Goal: Transaction & Acquisition: Subscribe to service/newsletter

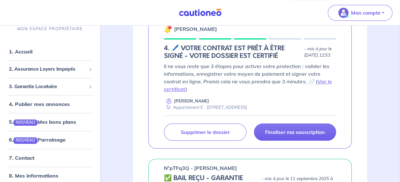
scroll to position [237, 0]
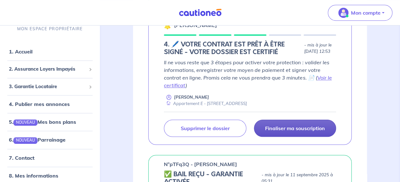
click at [305, 131] on p "Finaliser ma souscription" at bounding box center [295, 128] width 60 height 6
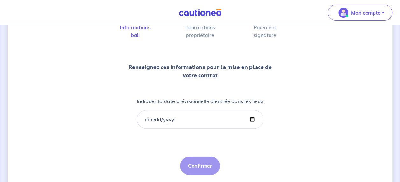
scroll to position [56, 0]
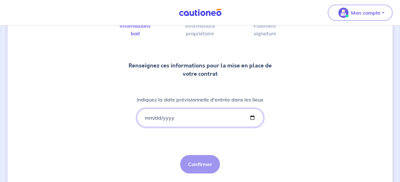
click at [252, 115] on input "Indiquez la date prévisionnelle d'entrée dans les lieux" at bounding box center [200, 118] width 127 height 18
type input "[DATE]"
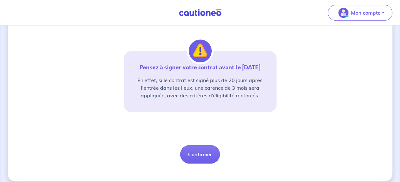
scroll to position [166, 0]
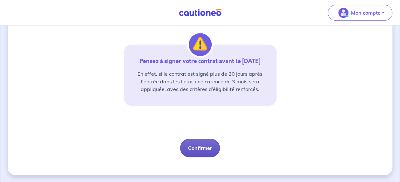
click at [192, 151] on button "Confirmer" at bounding box center [200, 148] width 40 height 18
select select "FR"
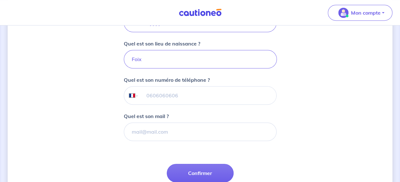
scroll to position [168, 0]
click at [231, 95] on input "tel" at bounding box center [206, 95] width 137 height 18
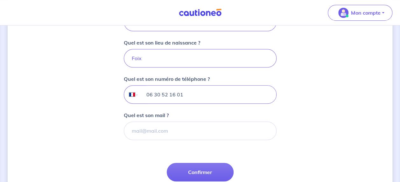
type input "06 30 52 16 01"
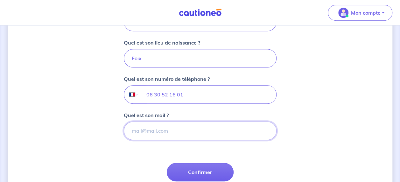
click at [186, 127] on input "Quel est son mail ?" at bounding box center [200, 131] width 153 height 18
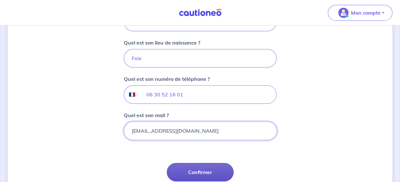
type input "[EMAIL_ADDRESS][DOMAIN_NAME]"
click at [202, 170] on button "Confirmer" at bounding box center [200, 172] width 67 height 18
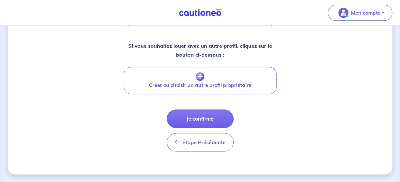
scroll to position [291, 0]
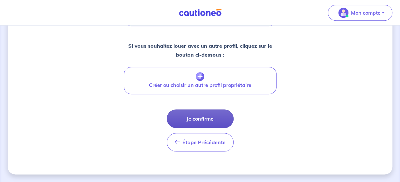
click at [200, 118] on button "Je confirme" at bounding box center [200, 118] width 67 height 18
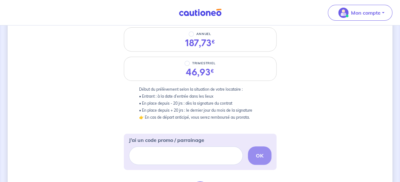
scroll to position [100, 0]
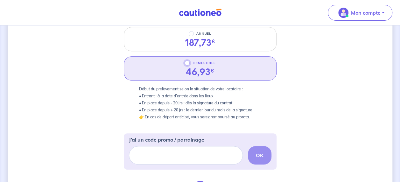
click at [187, 63] on input "TRIMESTRIEL" at bounding box center [187, 62] width 5 height 5
radio input "true"
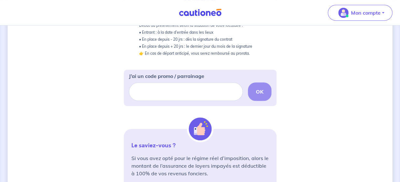
scroll to position [193, 0]
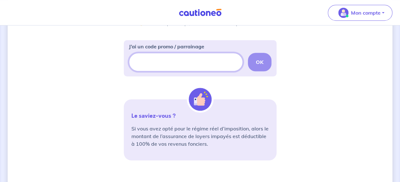
click at [200, 66] on input "J’ai un code promo / parrainage" at bounding box center [186, 62] width 114 height 18
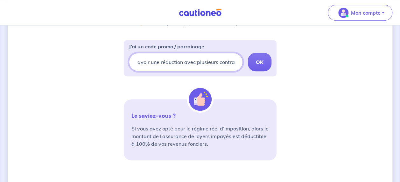
scroll to position [0, 26]
type input "je devrais avoir une réduction avec plusieurs contrats"
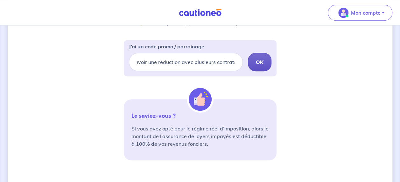
click at [259, 60] on strong "OK" at bounding box center [260, 62] width 8 height 6
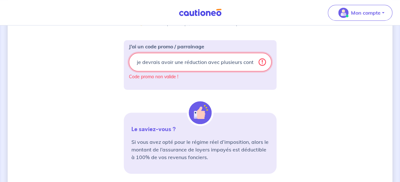
scroll to position [0, 8]
drag, startPoint x: 132, startPoint y: 61, endPoint x: 279, endPoint y: 60, distance: 146.7
click at [279, 60] on div "2 3 Informations bail Informations propriétaire Paiement signature Choisissez v…" at bounding box center [200, 53] width 385 height 427
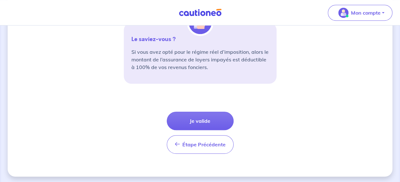
scroll to position [271, 0]
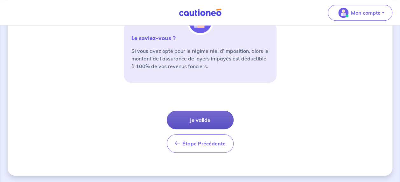
click at [207, 116] on button "Je valide" at bounding box center [200, 120] width 67 height 18
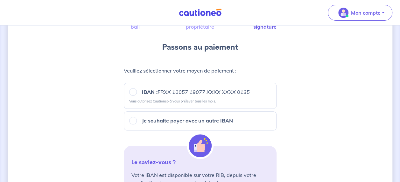
scroll to position [64, 0]
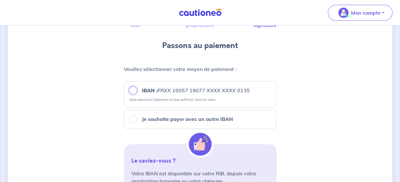
click at [132, 91] on input "IBAN : FRXX [FINANCIAL_ID] XXXX XXXX 0135" at bounding box center [133, 91] width 8 height 8
radio input "true"
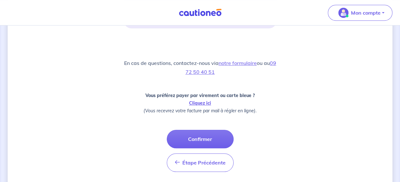
scroll to position [234, 0]
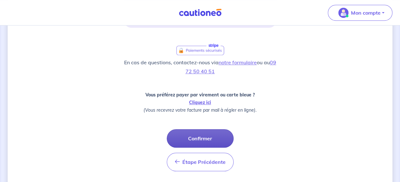
click at [201, 138] on button "Confirmer" at bounding box center [200, 138] width 67 height 18
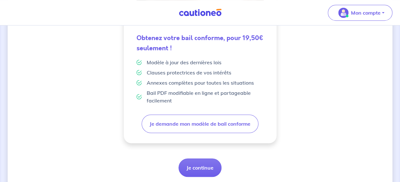
scroll to position [201, 0]
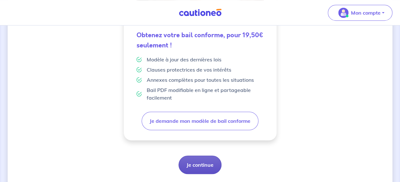
click at [200, 164] on button "Je continue" at bounding box center [200, 165] width 43 height 18
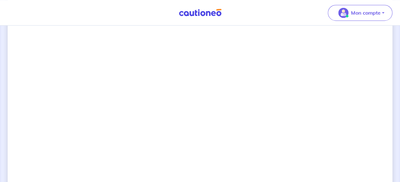
scroll to position [509, 0]
